Goal: Task Accomplishment & Management: Complete application form

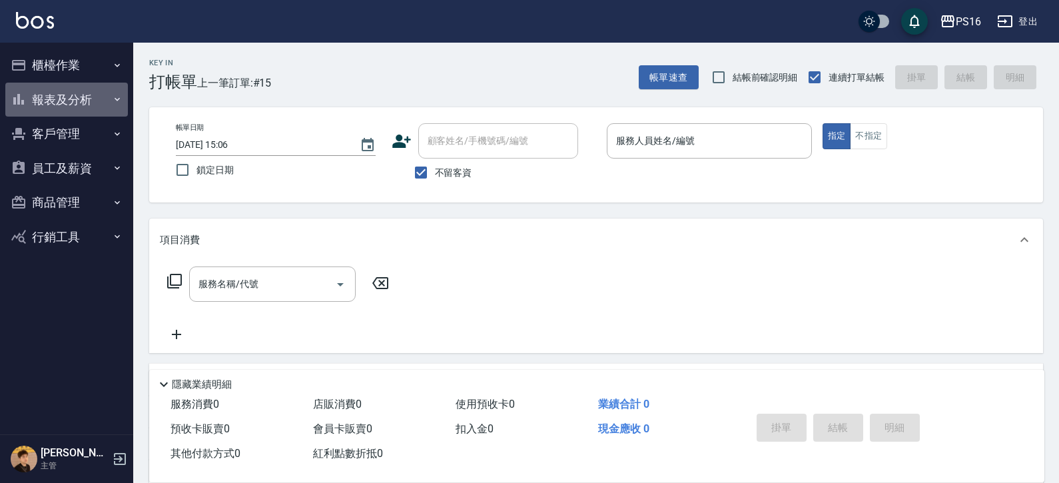
click at [79, 94] on button "報表及分析" at bounding box center [66, 100] width 123 height 35
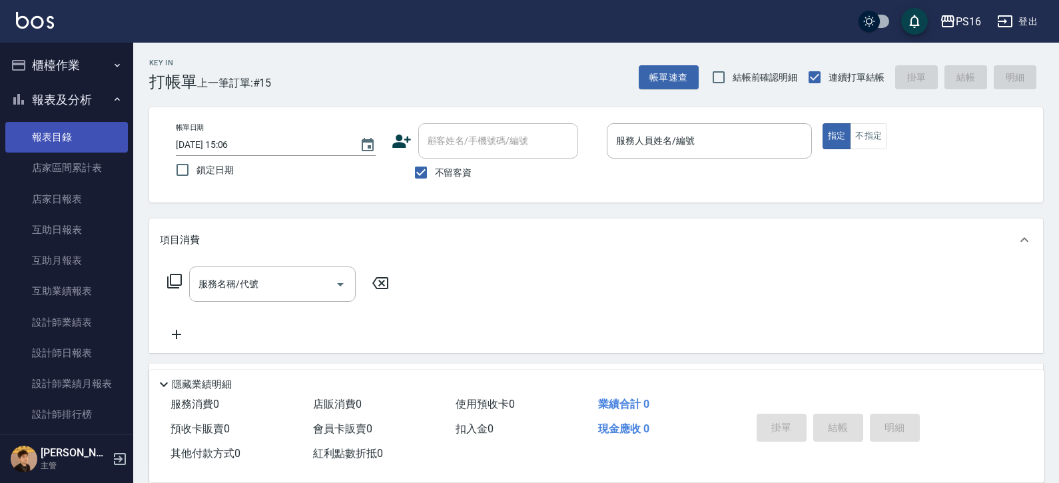
click at [79, 132] on link "報表目錄" at bounding box center [66, 137] width 123 height 31
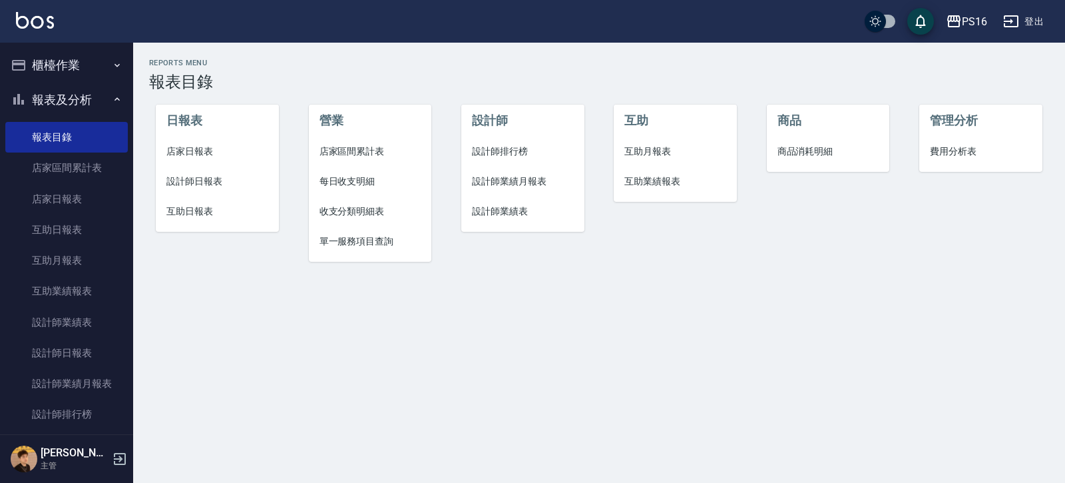
click at [372, 155] on span "店家區間累計表" at bounding box center [371, 151] width 102 height 14
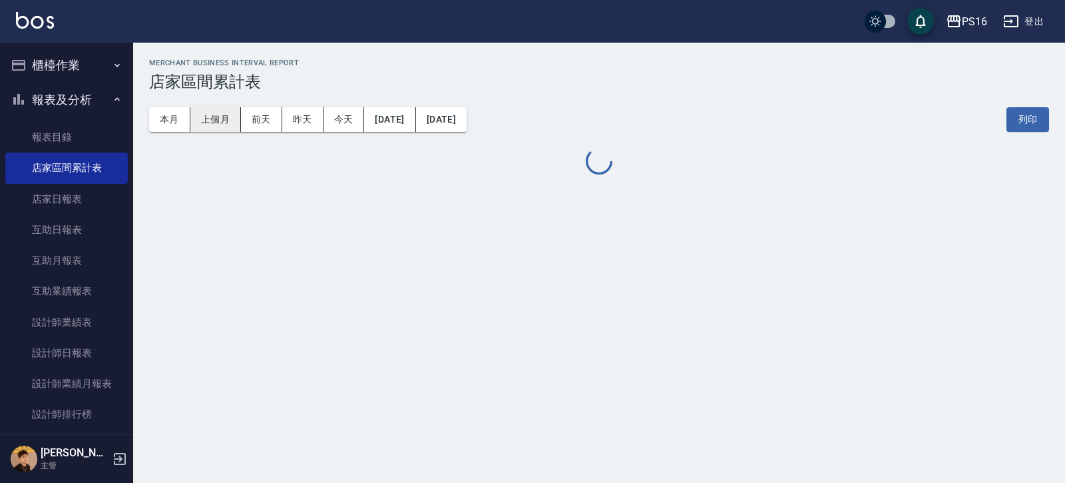
click at [200, 112] on button "上個月" at bounding box center [215, 119] width 51 height 25
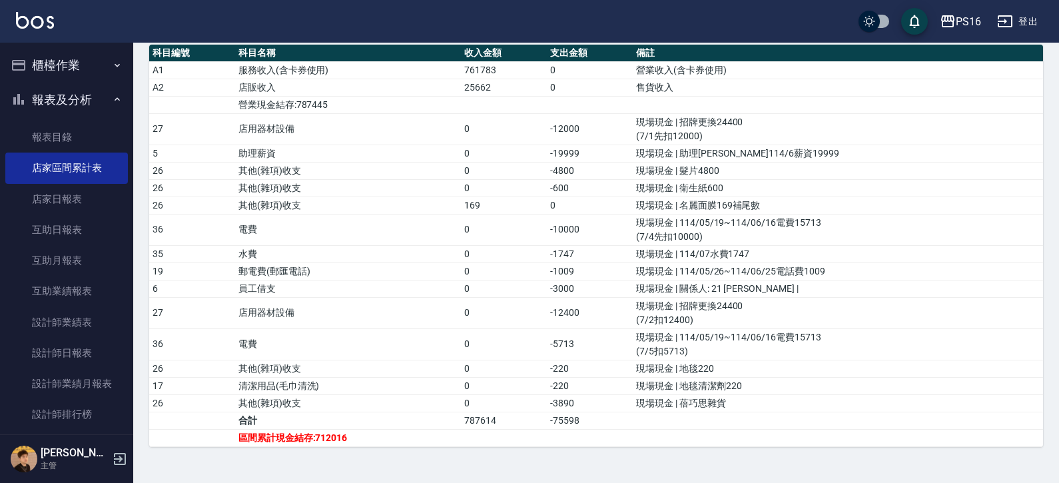
scroll to position [405, 0]
drag, startPoint x: 1050, startPoint y: 330, endPoint x: 1057, endPoint y: 275, distance: 55.7
click at [1057, 276] on div "PS16 [DATE] - [DATE] 店家區間累計表 列印時間： [DATE][PHONE_NUMBER]:48 Merchant Business In…" at bounding box center [595, 61] width 925 height 842
drag, startPoint x: 1057, startPoint y: 275, endPoint x: 1051, endPoint y: 181, distance: 94.1
click at [1049, 172] on div "PS16 [DATE] - [DATE] 店家區間累計表 列印時間： [DATE][PHONE_NUMBER]:48 Merchant Business In…" at bounding box center [595, 61] width 925 height 842
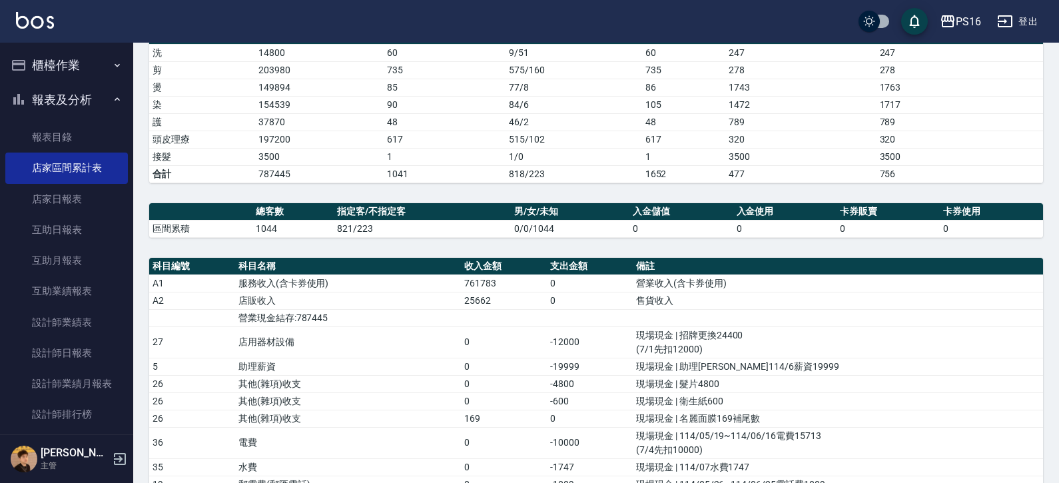
scroll to position [0, 0]
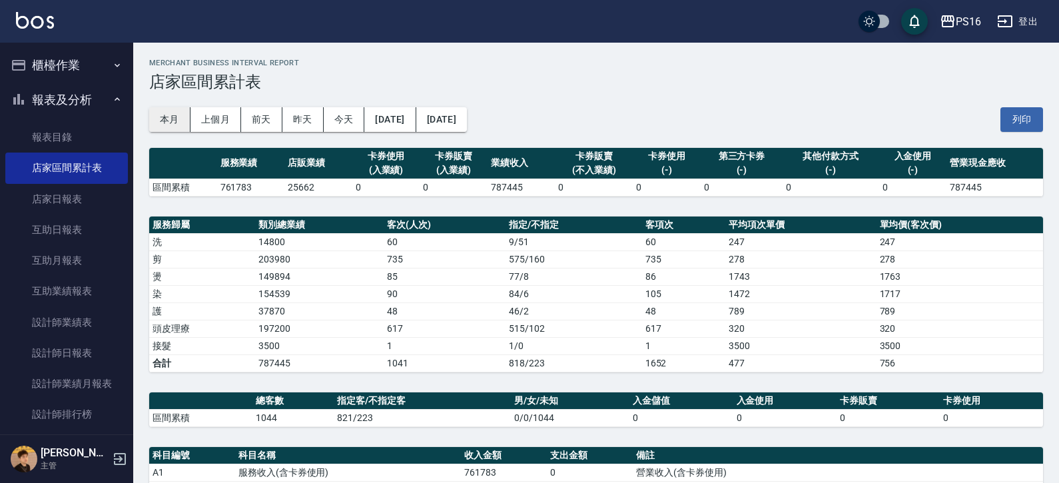
click at [168, 117] on button "本月" at bounding box center [169, 119] width 41 height 25
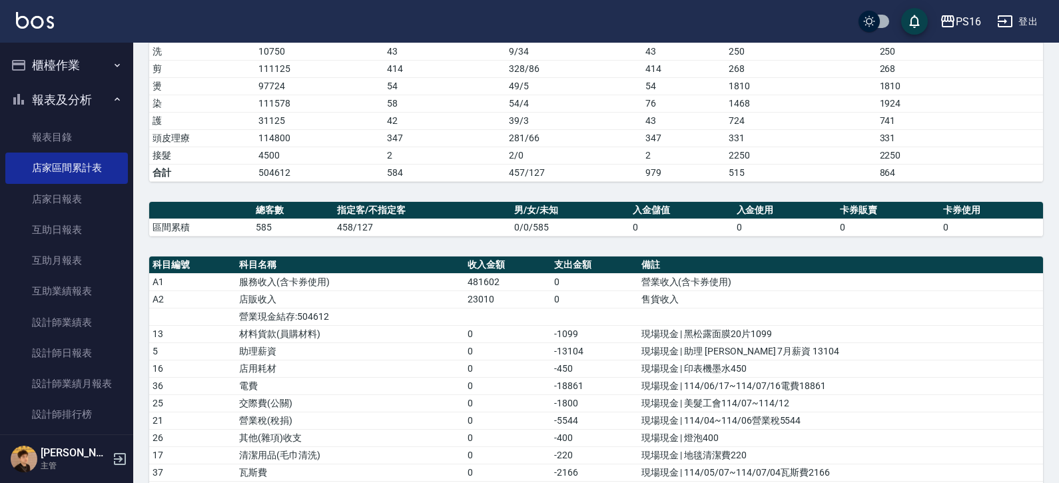
scroll to position [277, 0]
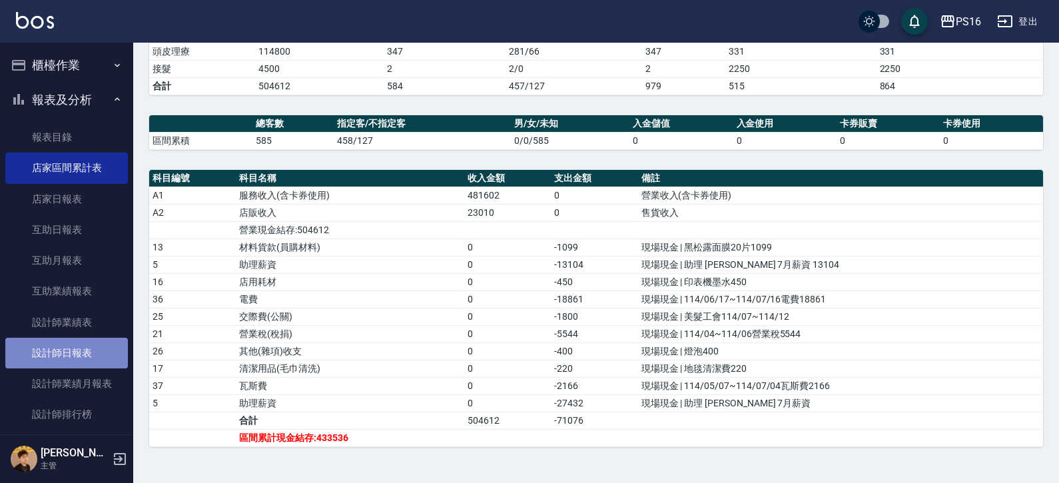
click at [81, 350] on link "設計師日報表" at bounding box center [66, 353] width 123 height 31
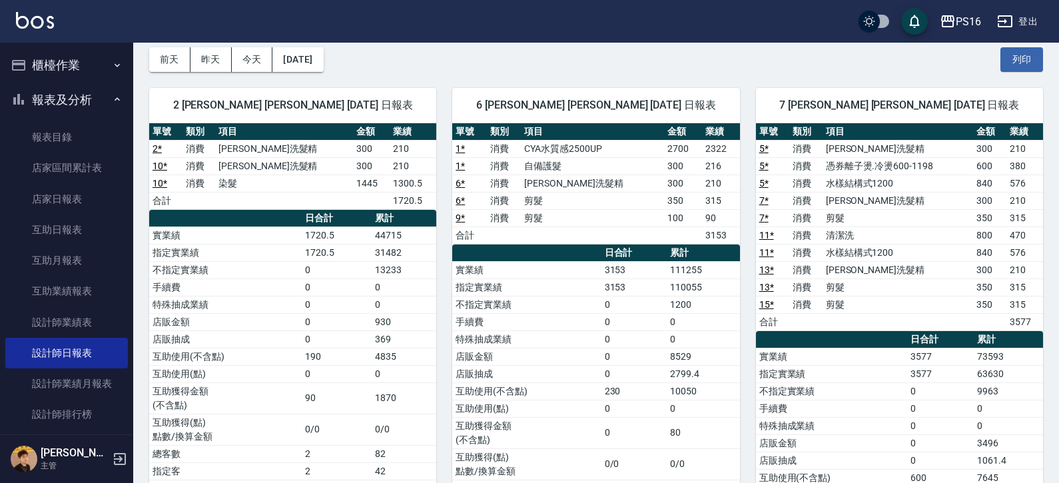
scroll to position [41, 0]
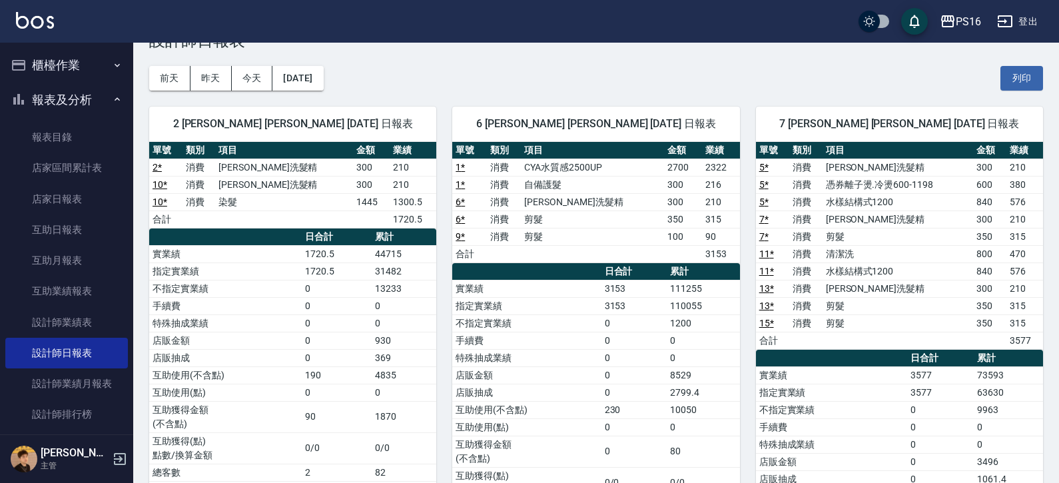
click at [27, 22] on img at bounding box center [35, 20] width 38 height 17
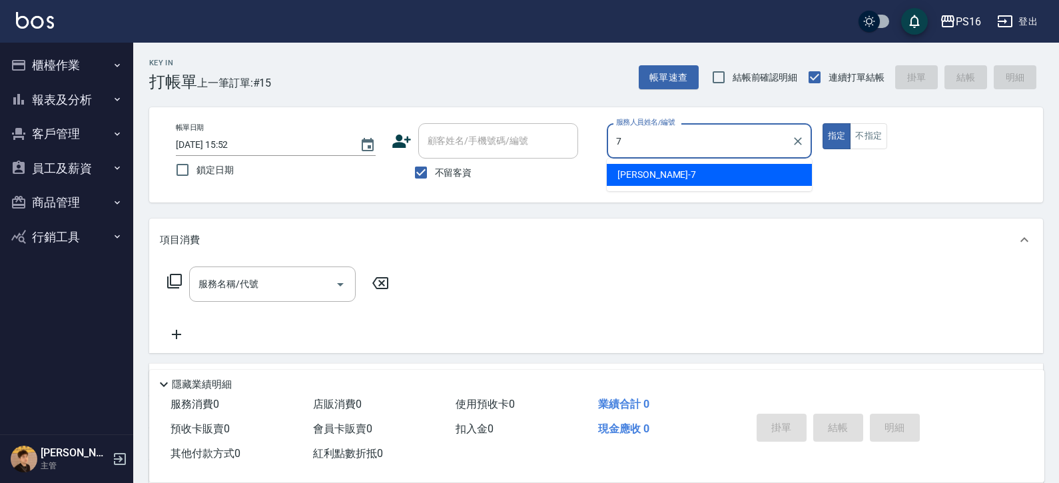
type input "[PERSON_NAME]-7"
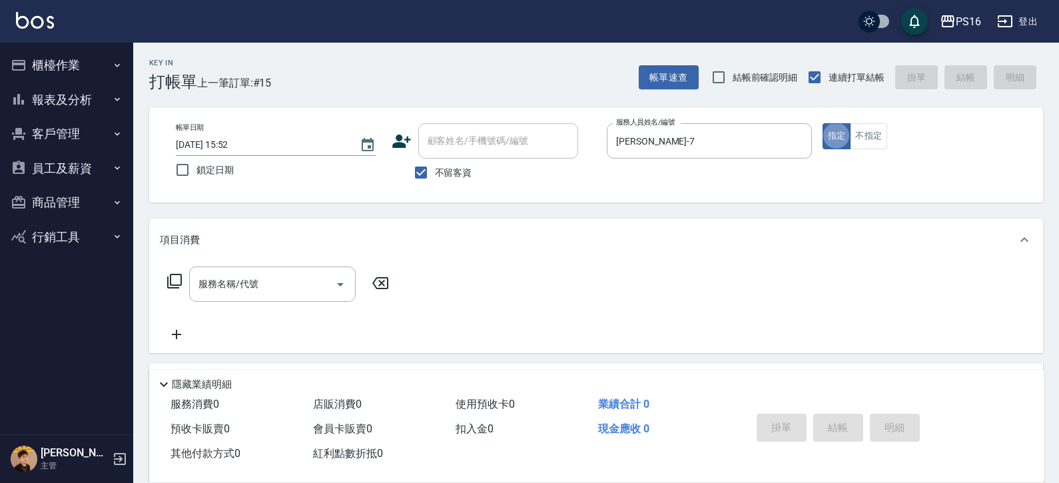
type button "true"
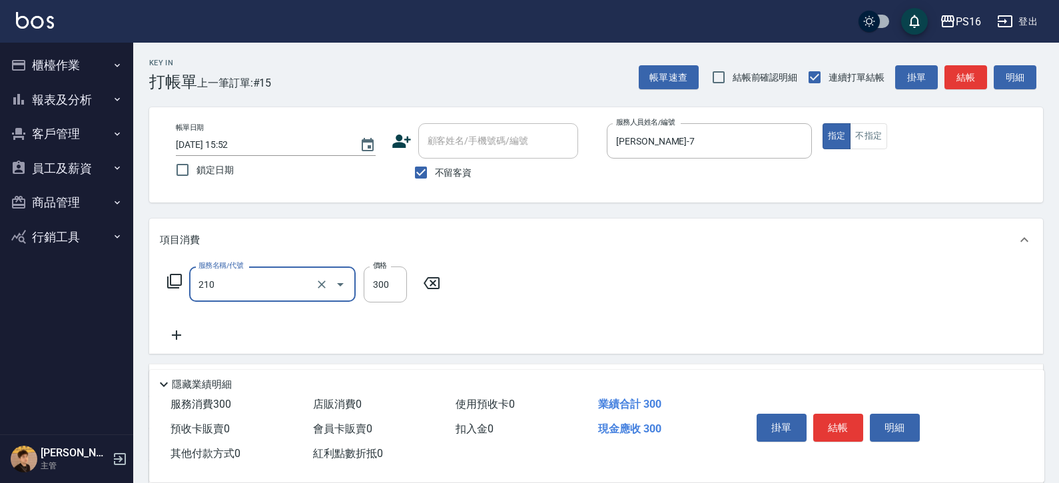
type input "[PERSON_NAME]洗髮精(210)"
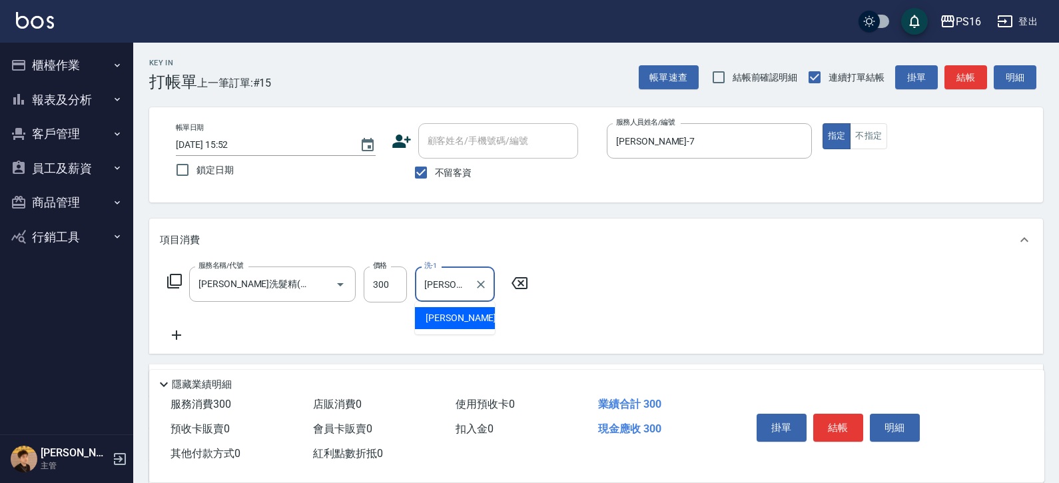
type input "[PERSON_NAME]-21"
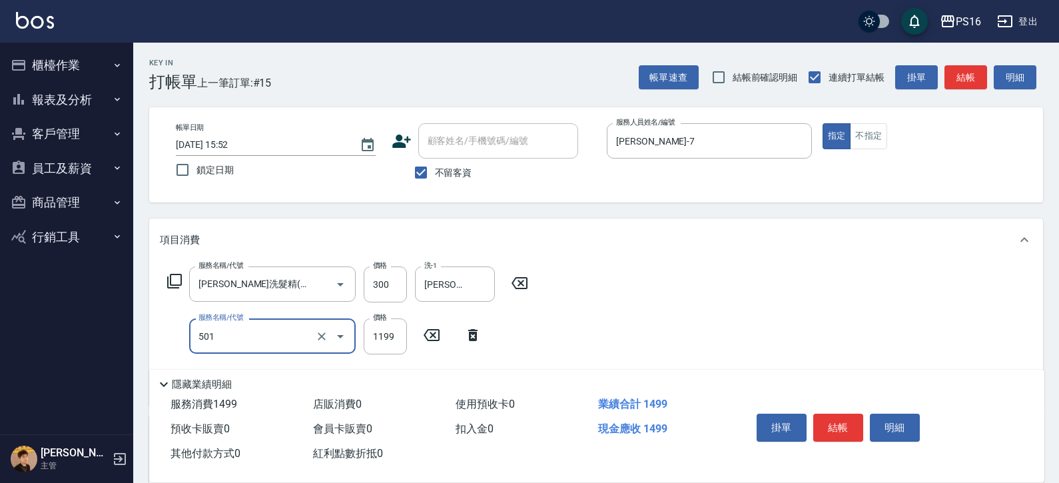
type input "染髮(501)"
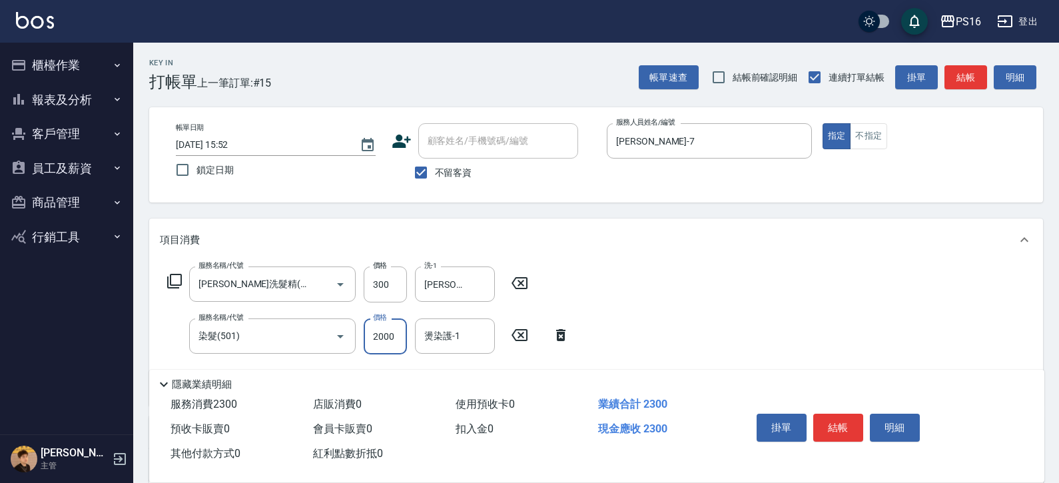
type input "2000"
type input "[PERSON_NAME]-21"
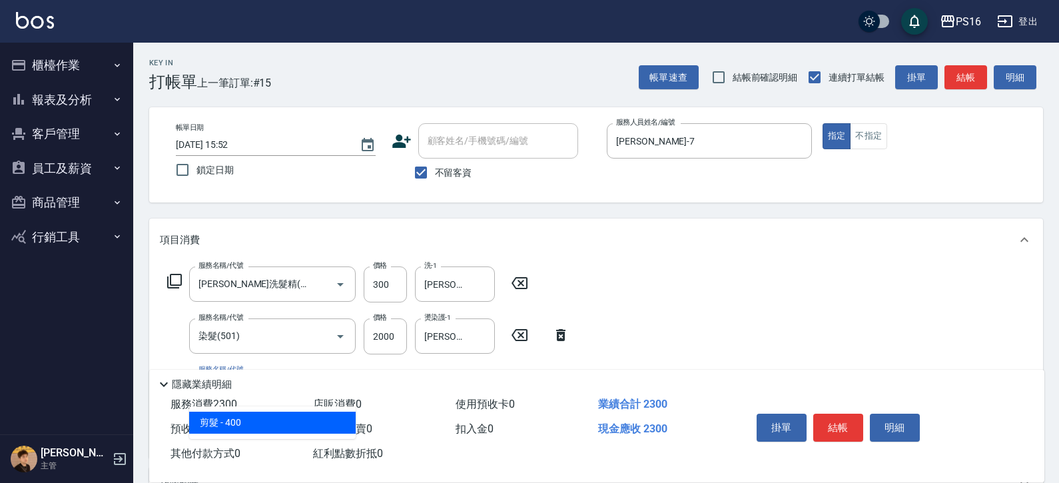
type input "剪髮(401)"
type input "水樣結構式1200(713)"
type input "840"
type input "[PERSON_NAME]-21"
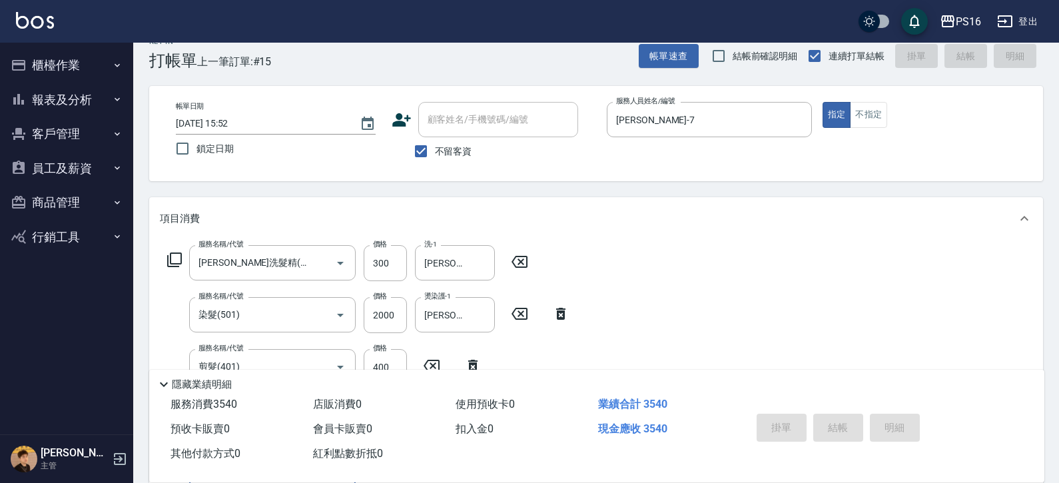
type input "[DATE] 15:56"
